Goal: Transaction & Acquisition: Purchase product/service

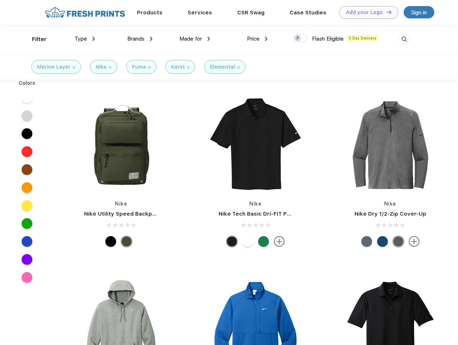
click at [366, 12] on link "Add your Logo Design Tool" at bounding box center [368, 12] width 59 height 13
click at [0, 0] on div "Design Tool" at bounding box center [0, 0] width 0 height 0
click at [385, 12] on link "Add your Logo Design Tool" at bounding box center [368, 12] width 59 height 13
click at [34, 39] on div "Filter" at bounding box center [39, 39] width 15 height 8
click at [85, 39] on span "Type" at bounding box center [80, 39] width 13 height 6
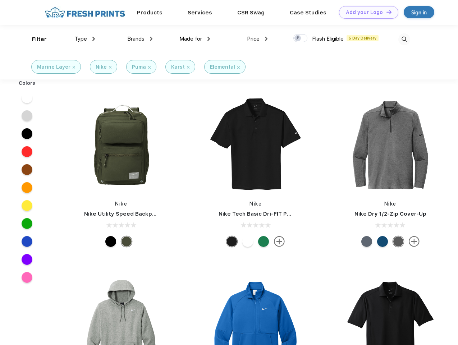
click at [140, 39] on span "Brands" at bounding box center [135, 39] width 17 height 6
click at [195, 39] on span "Made for" at bounding box center [190, 39] width 23 height 6
click at [257, 39] on span "Price" at bounding box center [253, 39] width 13 height 6
click at [300, 38] on div at bounding box center [300, 38] width 14 height 8
click at [298, 38] on input "checkbox" at bounding box center [295, 36] width 5 height 5
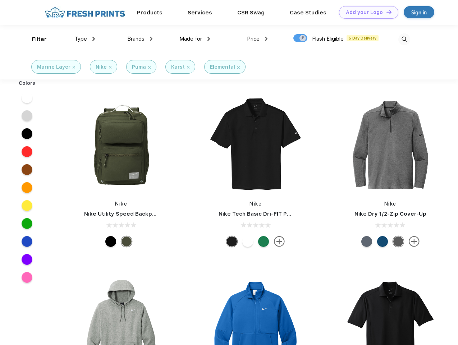
click at [404, 39] on img at bounding box center [404, 39] width 12 height 12
